Goal: Find specific page/section: Find specific page/section

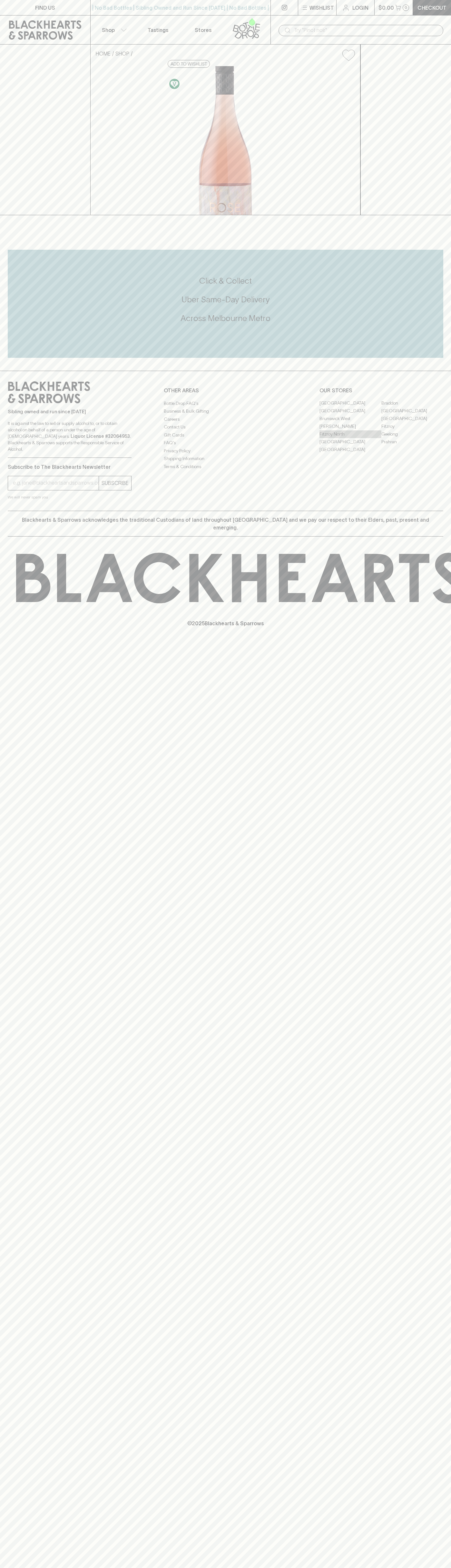
click at [350, 438] on link "Fitzroy North" at bounding box center [350, 434] width 62 height 8
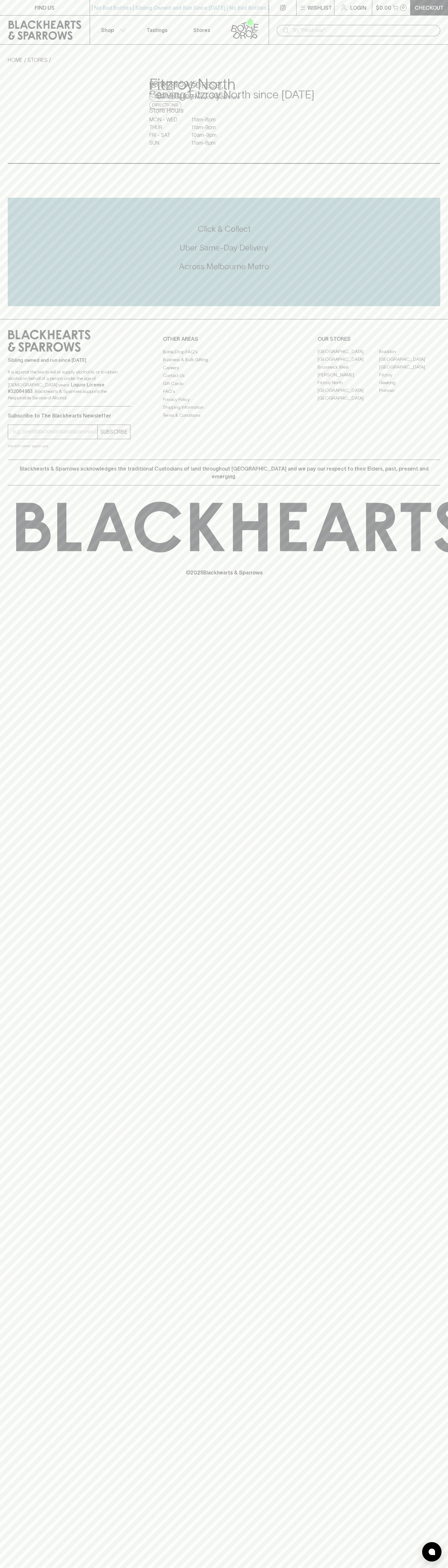
click at [447, 964] on html "FIND US | No Bad Bottles | Sibling Owned and Run Since [DATE] | No Bad Bottles …" at bounding box center [224, 784] width 448 height 1568
click at [246, 1568] on html "FIND US | No Bad Bottles | Sibling Owned and Run Since [DATE] | No Bad Bottles …" at bounding box center [224, 784] width 448 height 1568
click at [149, 133] on div "Serving Fitzroy North since [DATE]" at bounding box center [294, 114] width 291 height 77
